Goal: Task Accomplishment & Management: Use online tool/utility

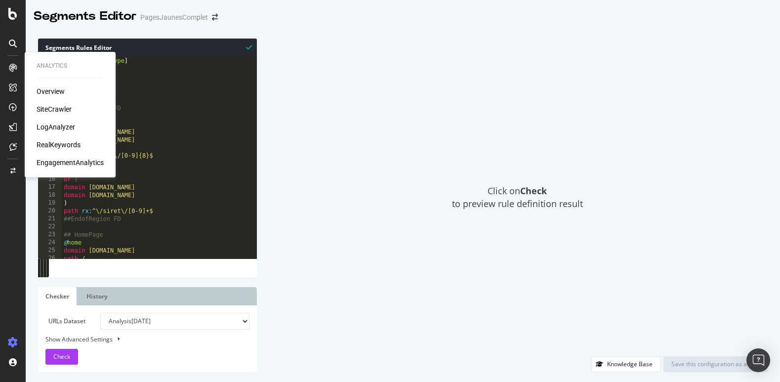
click at [41, 108] on div "SiteCrawler" at bounding box center [54, 109] width 35 height 10
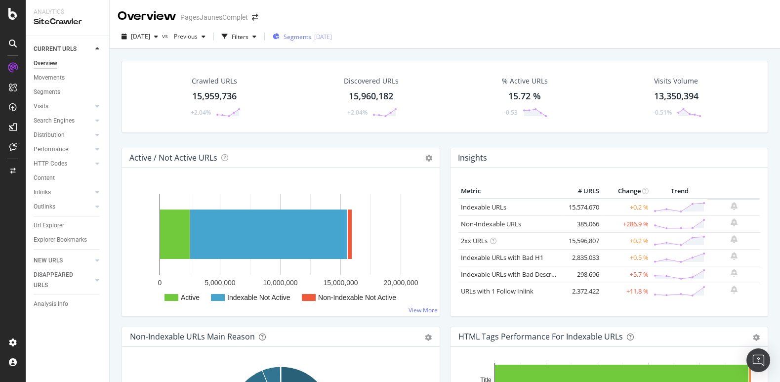
click at [311, 38] on span "Segments" at bounding box center [298, 37] width 28 height 8
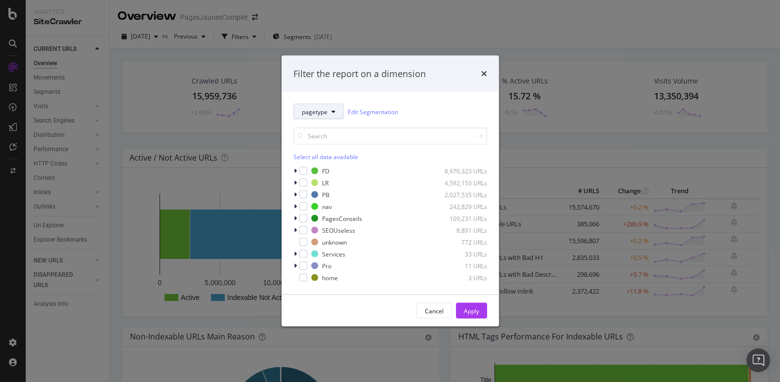
click at [334, 109] on icon "modal" at bounding box center [333, 112] width 4 height 6
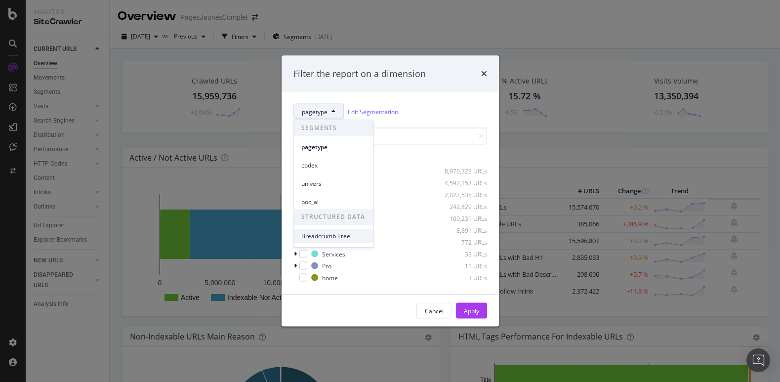
click at [323, 238] on span "Breadcrumb Tree" at bounding box center [333, 236] width 64 height 9
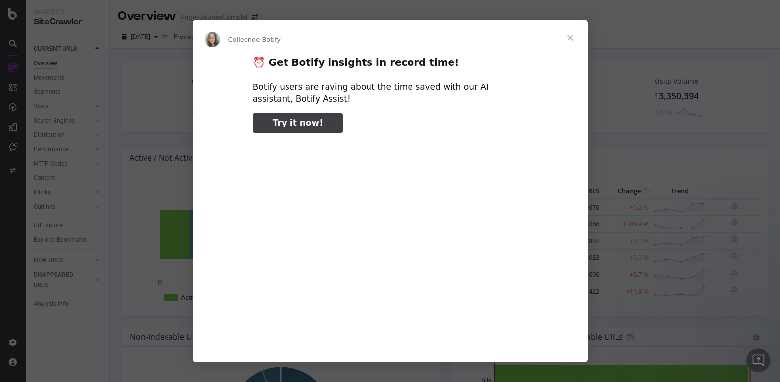
type input "188372"
click at [569, 38] on span "Fermer" at bounding box center [570, 38] width 36 height 36
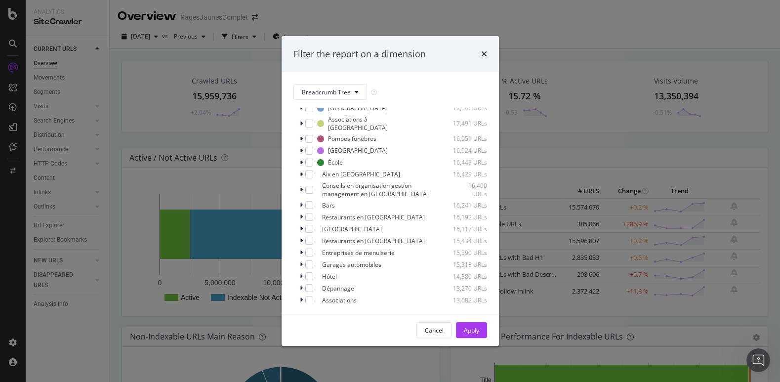
scroll to position [378, 0]
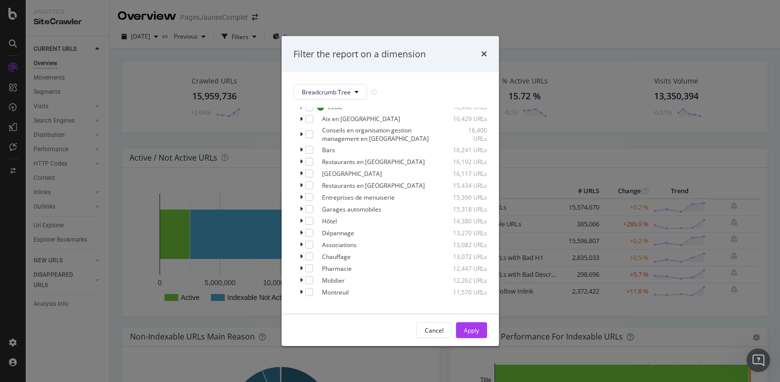
click at [326, 301] on span "Show 15 more" at bounding box center [319, 305] width 37 height 8
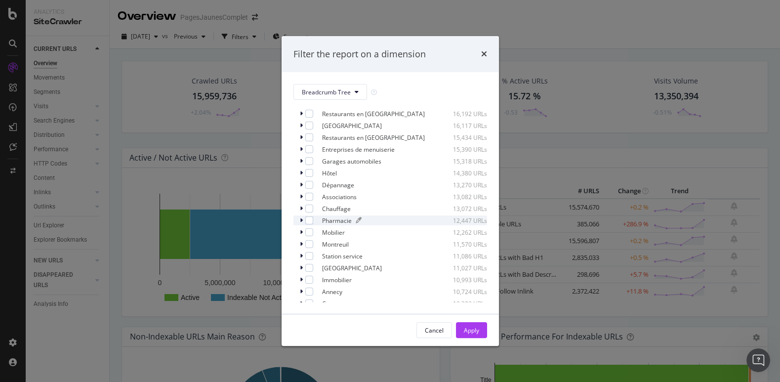
scroll to position [556, 0]
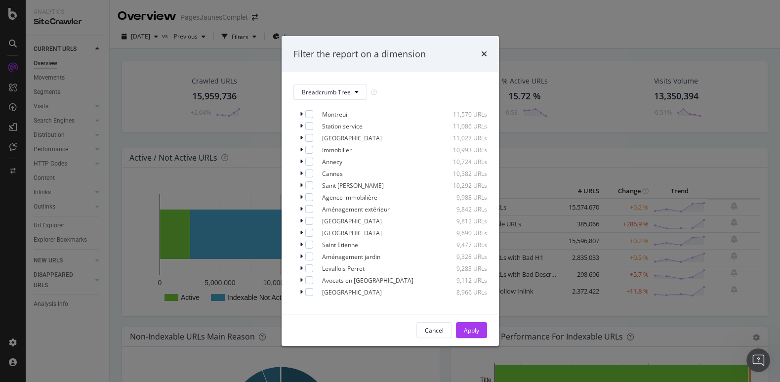
click at [329, 305] on div "Breadcrumb Tree Select all data available No Breadcrumb 3,579,494 URLs Annuaire…" at bounding box center [390, 193] width 217 height 242
click at [329, 301] on span "Show 15 more" at bounding box center [319, 305] width 37 height 8
click at [431, 329] on div "Cancel" at bounding box center [434, 330] width 19 height 8
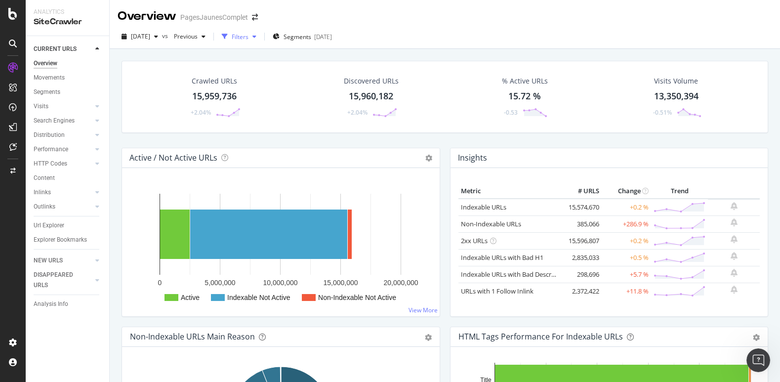
click at [248, 33] on div "Filters" at bounding box center [240, 37] width 17 height 8
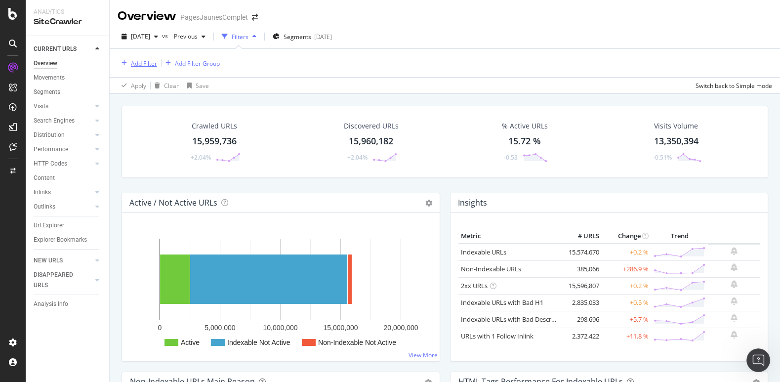
click at [137, 63] on div "Add Filter" at bounding box center [144, 63] width 26 height 8
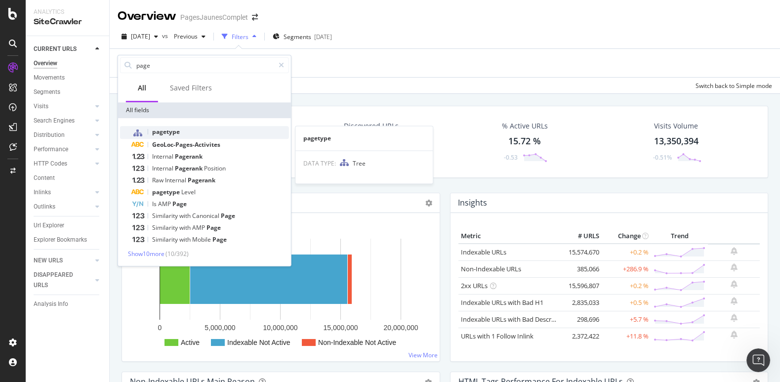
type input "page"
click at [164, 134] on span "pagetype" at bounding box center [166, 131] width 28 height 8
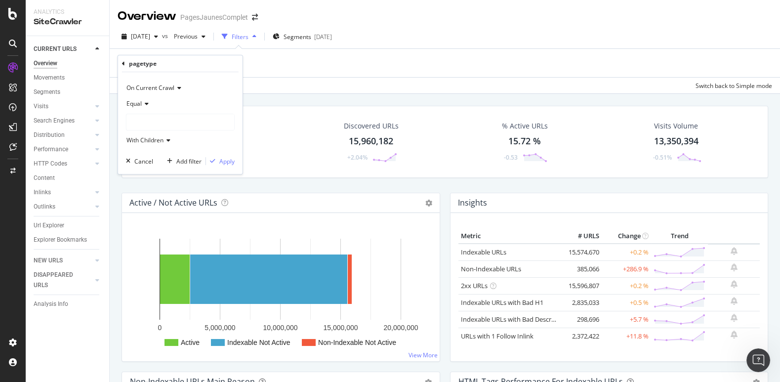
click at [157, 117] on div at bounding box center [180, 122] width 108 height 16
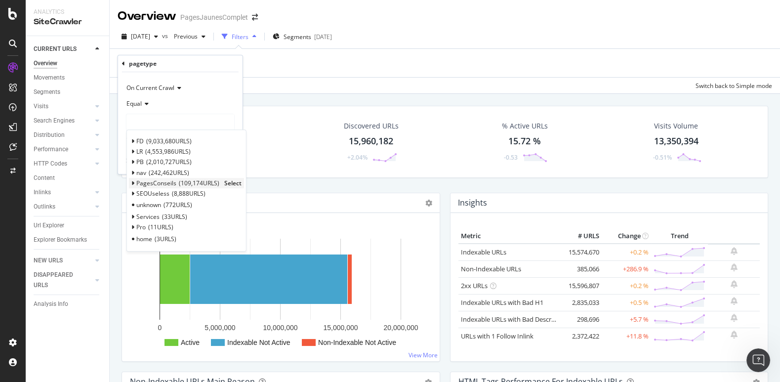
click at [159, 180] on span "PagesConseils" at bounding box center [156, 183] width 40 height 8
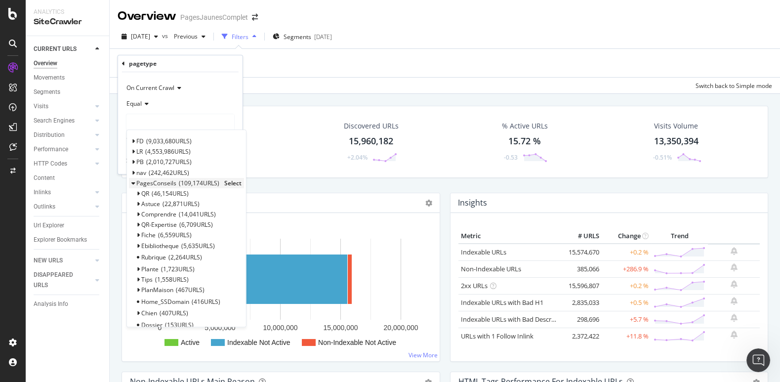
click at [224, 182] on span "Select" at bounding box center [232, 183] width 17 height 8
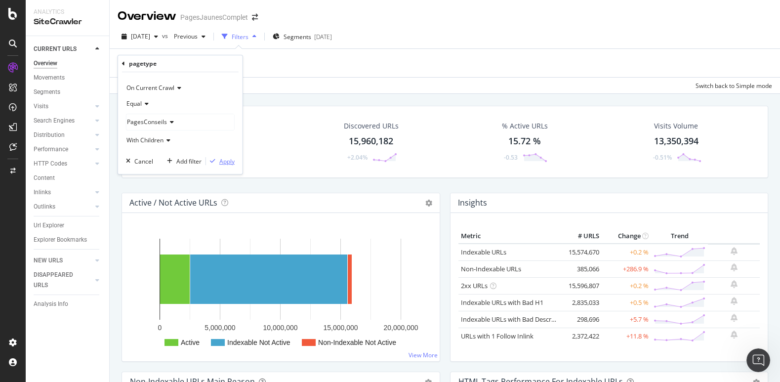
click at [227, 161] on div "Apply" at bounding box center [226, 161] width 15 height 8
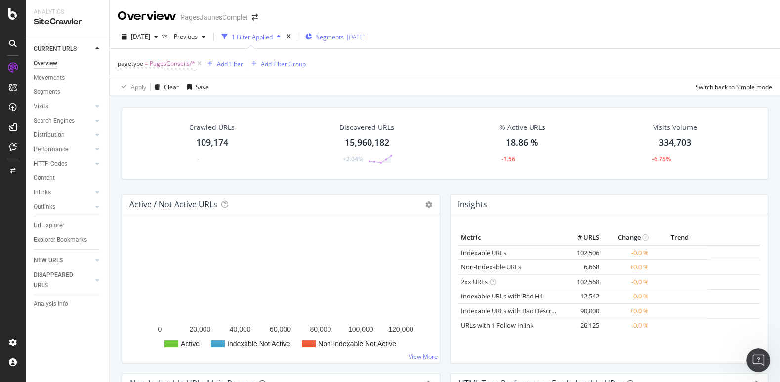
click at [365, 36] on div "[DATE]" at bounding box center [356, 37] width 18 height 8
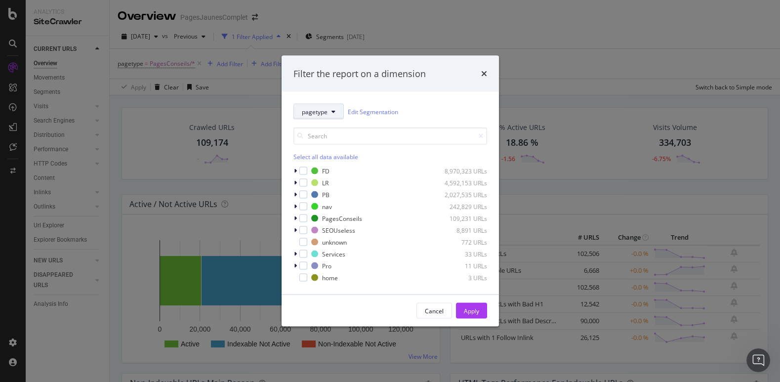
click at [327, 112] on button "pagetype" at bounding box center [318, 112] width 50 height 16
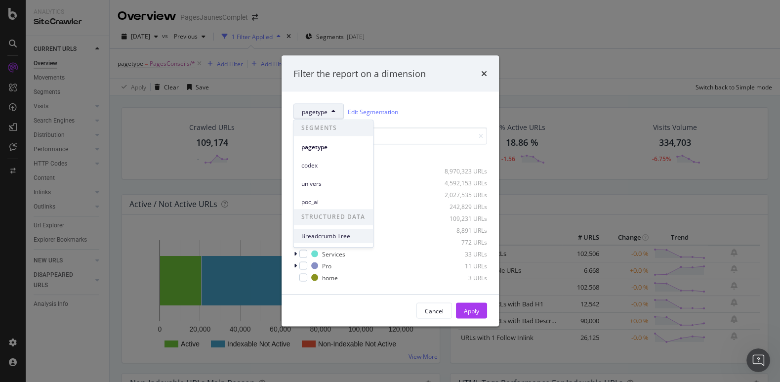
click at [324, 235] on span "Breadcrumb Tree" at bounding box center [333, 236] width 64 height 9
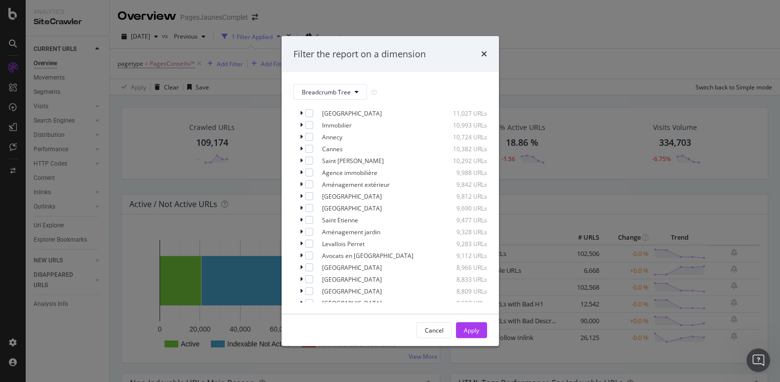
scroll to position [747, 0]
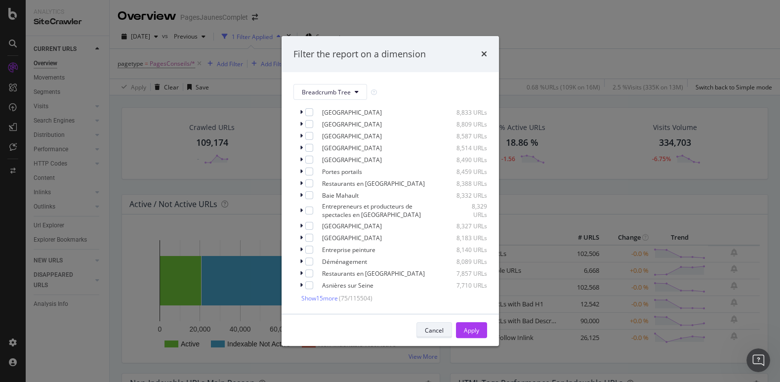
click at [437, 332] on div "Cancel" at bounding box center [434, 330] width 19 height 8
